Goal: Task Accomplishment & Management: Use online tool/utility

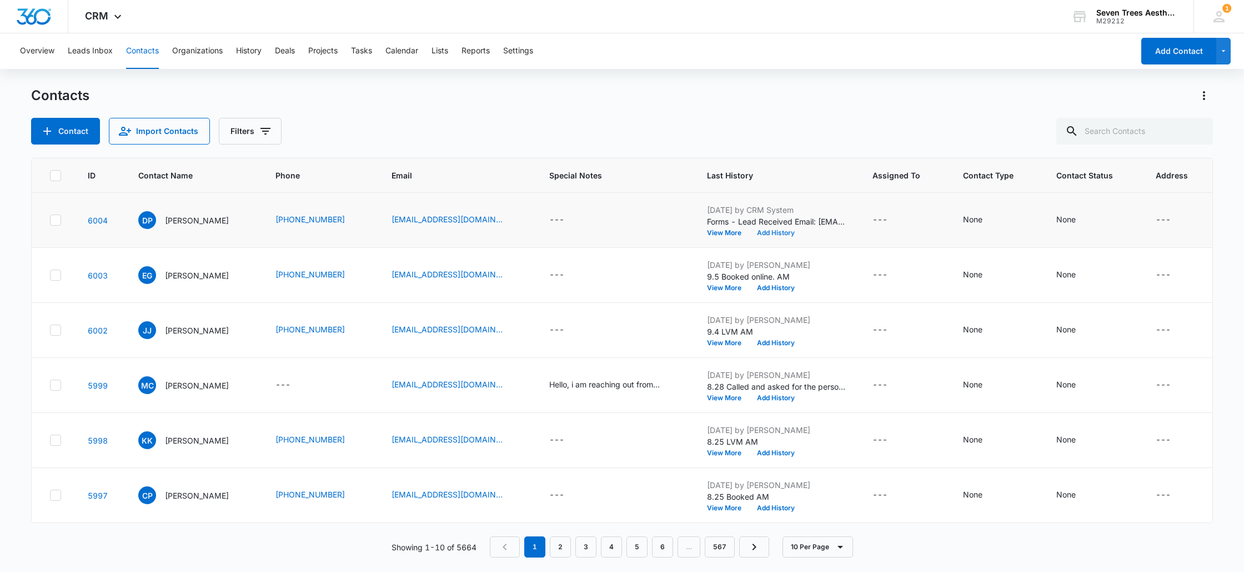
click at [772, 231] on button "Add History" at bounding box center [775, 232] width 53 height 7
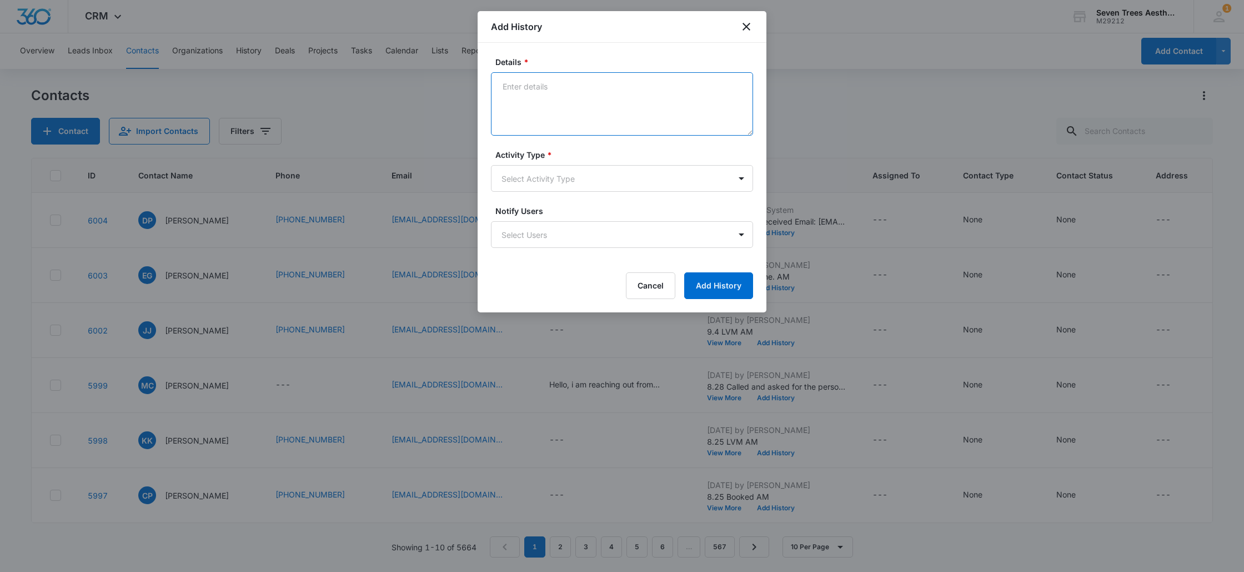
click at [584, 98] on textarea "Details *" at bounding box center [622, 103] width 262 height 63
type textarea "9.8 LVM AM"
click at [610, 172] on body "CRM Apps Reputation Websites Forms CRM Email Social Shop Payments POS Content A…" at bounding box center [622, 286] width 1244 height 572
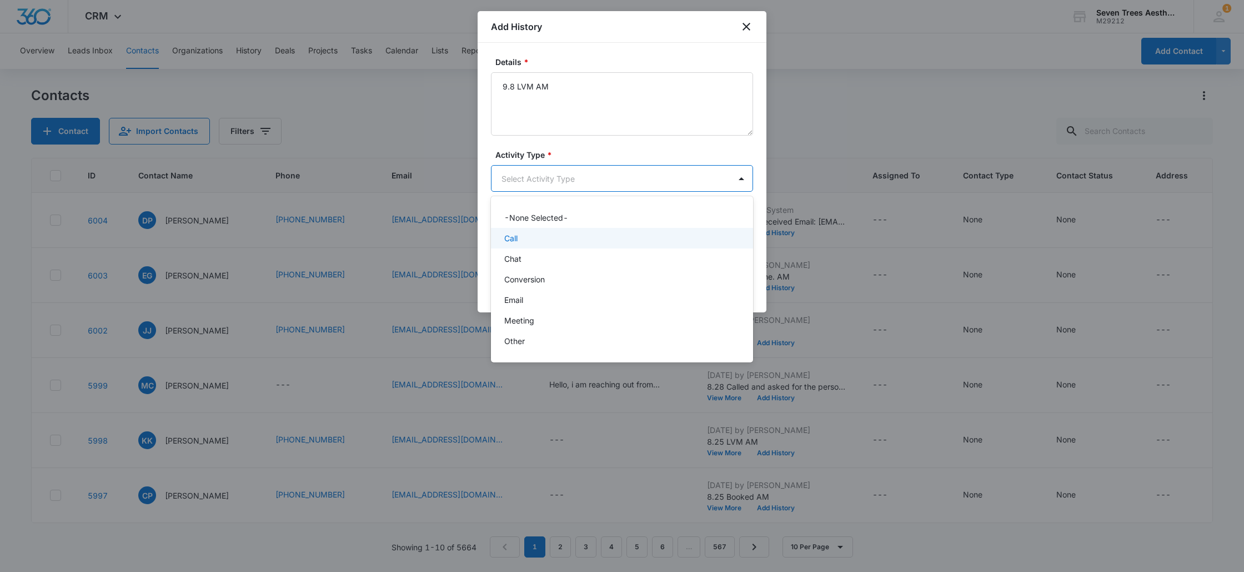
drag, startPoint x: 530, startPoint y: 228, endPoint x: 687, endPoint y: 269, distance: 161.8
click at [530, 228] on div "Call" at bounding box center [622, 238] width 262 height 21
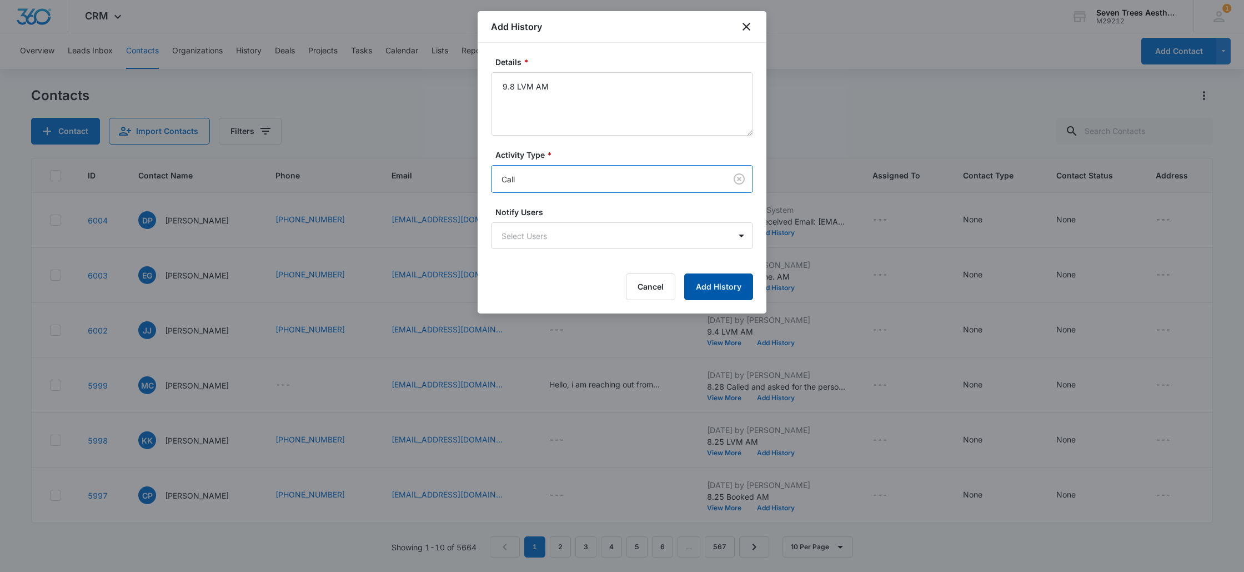
click at [731, 279] on button "Add History" at bounding box center [718, 286] width 69 height 27
